Goal: Navigation & Orientation: Find specific page/section

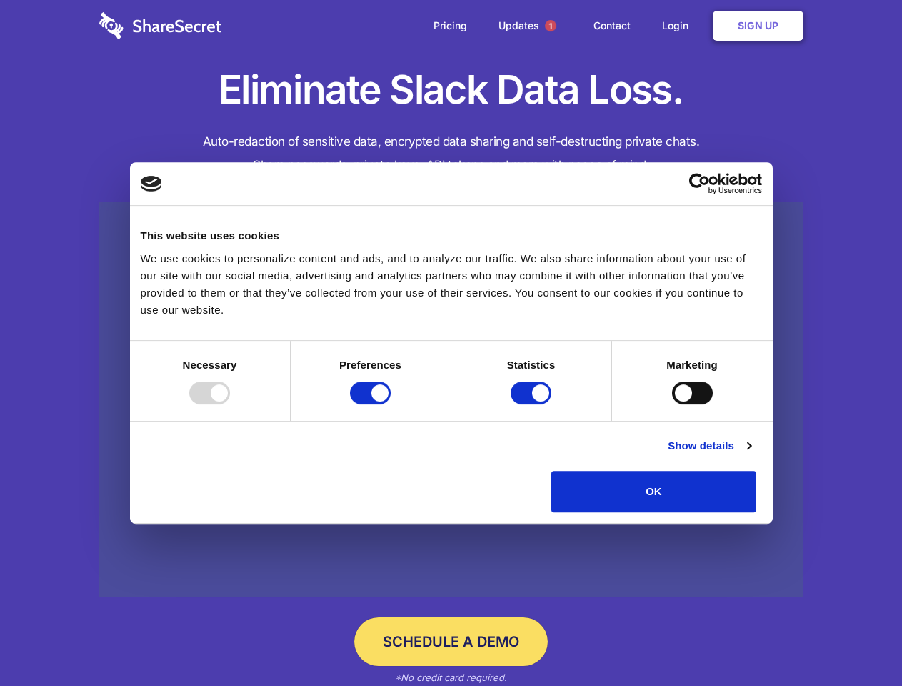
click at [230, 404] on div at bounding box center [209, 392] width 41 height 23
click at [391, 404] on input "Preferences" at bounding box center [370, 392] width 41 height 23
checkbox input "false"
click at [533, 404] on input "Statistics" at bounding box center [531, 392] width 41 height 23
checkbox input "false"
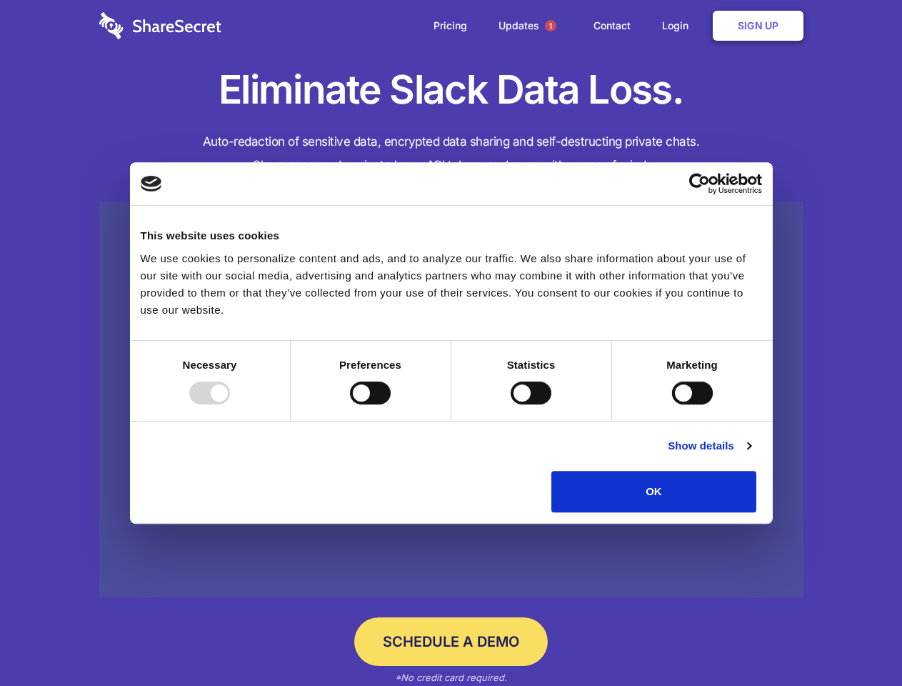
click at [672, 404] on input "Marketing" at bounding box center [692, 392] width 41 height 23
checkbox input "true"
click at [751, 454] on link "Show details" at bounding box center [709, 445] width 83 height 17
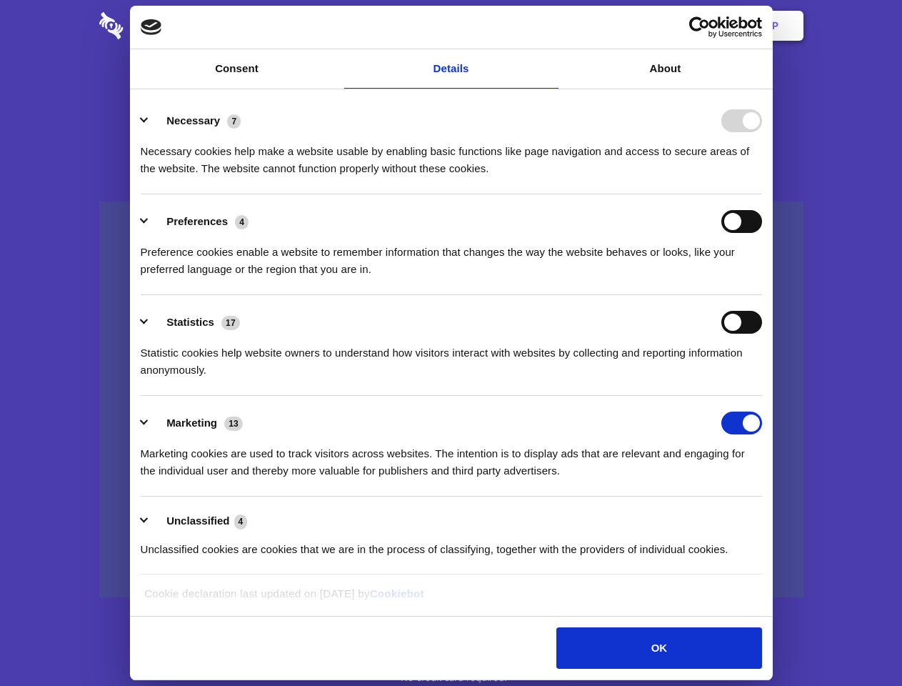
click at [762, 177] on div "Necessary cookies help make a website usable by enabling basic functions like p…" at bounding box center [451, 154] width 621 height 45
click at [550, 26] on span "1" at bounding box center [550, 25] width 11 height 11
